Goal: Register for event/course

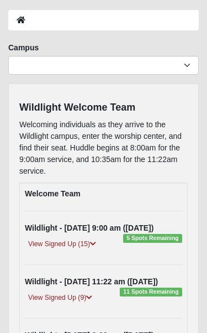
scroll to position [48, 0]
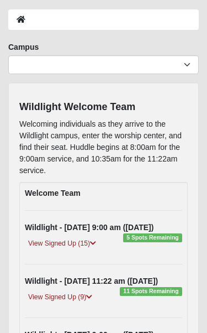
click at [158, 243] on div "View Signed Up (15)" at bounding box center [104, 245] width 174 height 15
click at [157, 235] on span "5 Spots Remaining" at bounding box center [152, 237] width 59 height 9
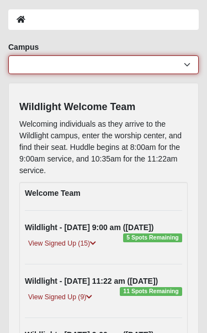
click at [186, 63] on select "[GEOGRAPHIC_DATA] [GEOGRAPHIC_DATA] (Coming Soon) Eleven22 Online [PERSON_NAME]…" at bounding box center [103, 64] width 191 height 19
select select "17"
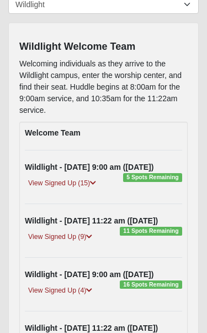
scroll to position [0, 0]
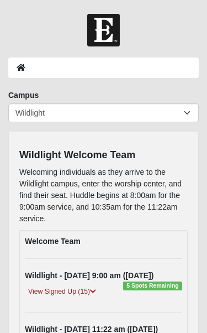
click at [41, 69] on ol at bounding box center [103, 67] width 191 height 20
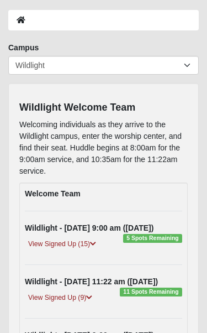
scroll to position [47, 0]
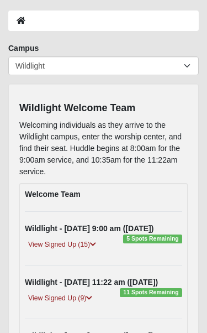
click at [151, 248] on div "View Signed Up (15)" at bounding box center [104, 246] width 174 height 15
click at [63, 244] on link "View Signed Up (15)" at bounding box center [62, 245] width 75 height 12
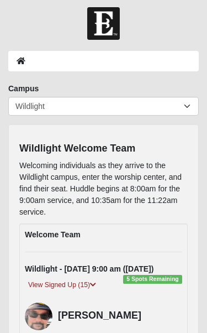
scroll to position [0, 0]
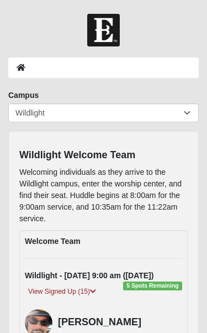
click at [146, 282] on span "5 Spots Remaining" at bounding box center [152, 285] width 59 height 9
click at [39, 70] on ol at bounding box center [103, 67] width 191 height 20
click at [34, 73] on ol at bounding box center [103, 67] width 191 height 20
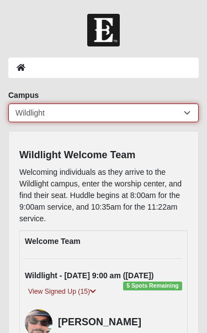
click at [187, 115] on select "[GEOGRAPHIC_DATA] [GEOGRAPHIC_DATA] (Coming Soon) Eleven22 Online [PERSON_NAME]…" at bounding box center [103, 112] width 191 height 19
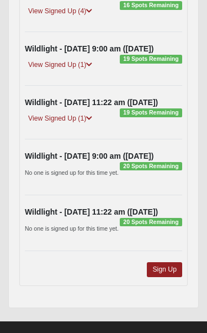
scroll to position [931, 0]
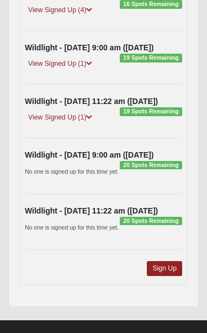
click at [176, 261] on link "Sign Up" at bounding box center [164, 268] width 35 height 15
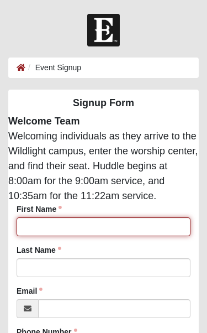
click at [114, 224] on input "First Name" at bounding box center [104, 226] width 174 height 19
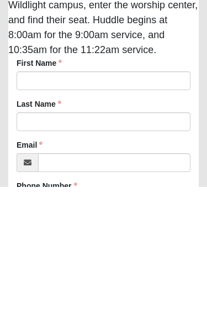
scroll to position [146, 0]
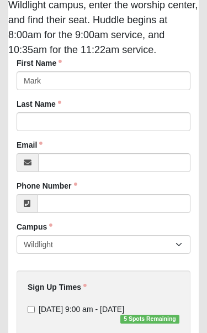
type input "Mark"
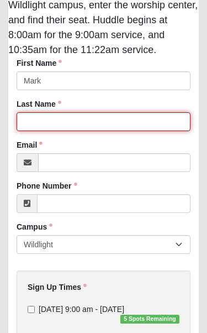
click at [36, 117] on input "Last Name" at bounding box center [104, 121] width 174 height 19
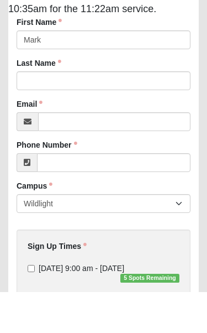
scroll to position [187, 0]
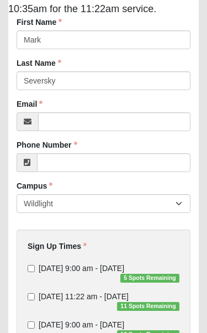
type input "Seversky"
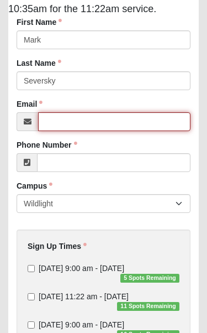
click at [64, 126] on input "Email" at bounding box center [114, 121] width 153 height 19
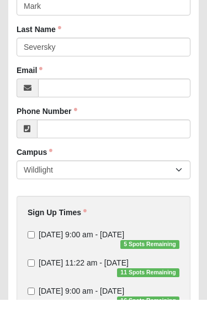
scroll to position [220, 0]
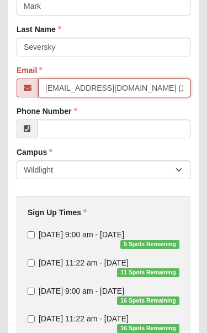
click at [151, 85] on input "[EMAIL_ADDRESS][DOMAIN_NAME] (1)" at bounding box center [114, 87] width 153 height 19
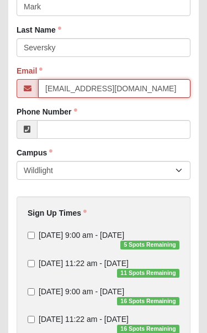
type input "[EMAIL_ADDRESS][DOMAIN_NAME]"
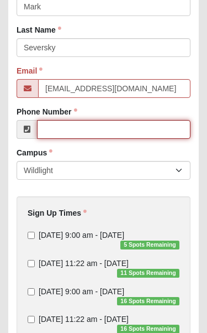
click at [57, 132] on input "Phone Number" at bounding box center [114, 129] width 154 height 19
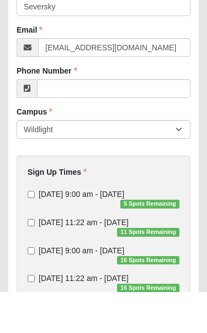
scroll to position [261, 0]
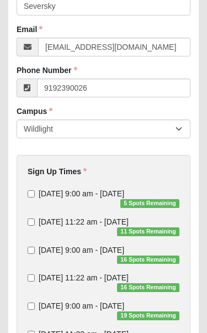
type input "[PHONE_NUMBER]"
click at [34, 195] on input "[DATE] 9:00 am - [DATE] 5 Spots Remaining" at bounding box center [31, 193] width 7 height 7
checkbox input "true"
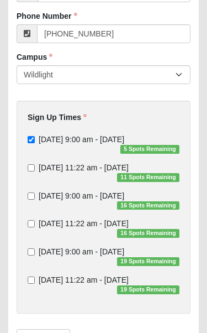
scroll to position [315, 0]
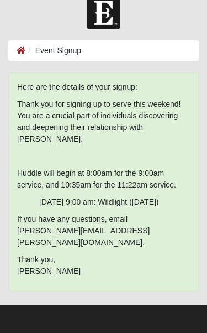
scroll to position [0, 0]
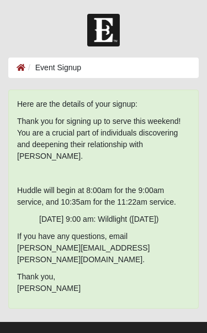
click at [39, 73] on ol "Event Signup" at bounding box center [103, 67] width 191 height 20
